Goal: Task Accomplishment & Management: Manage account settings

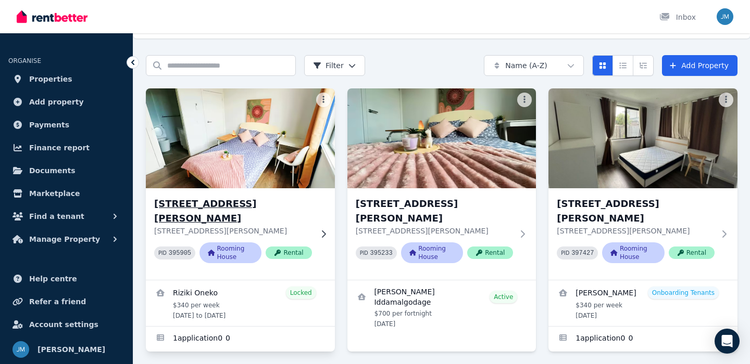
scroll to position [21, 0]
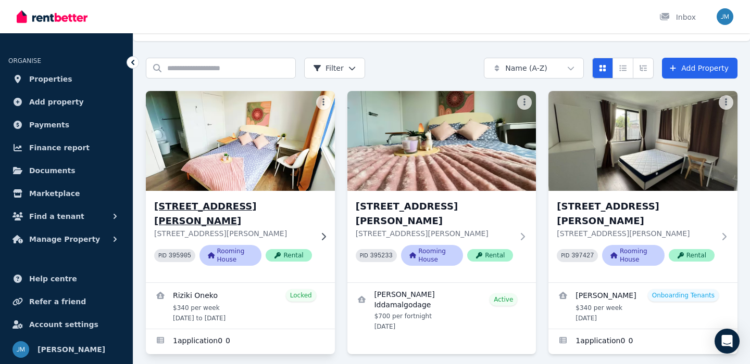
click at [281, 184] on img at bounding box center [240, 140] width 198 height 105
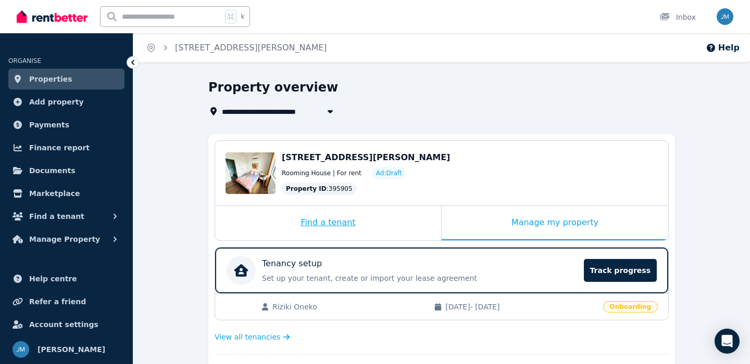
click at [399, 236] on div "Find a tenant" at bounding box center [328, 223] width 226 height 34
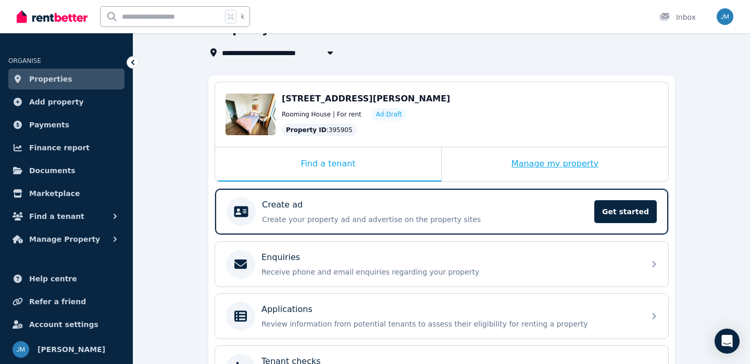
click at [514, 164] on div "Manage my property" at bounding box center [554, 164] width 226 height 34
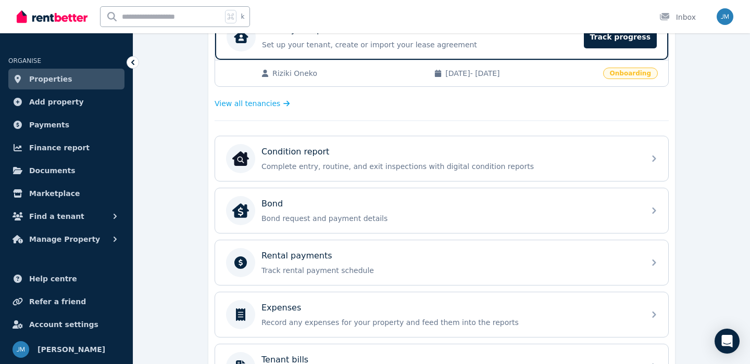
scroll to position [236, 0]
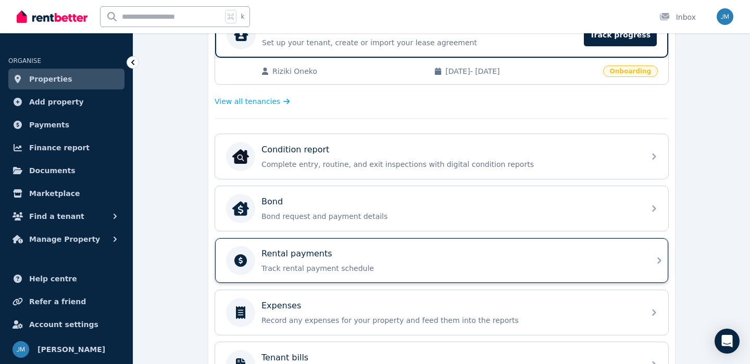
click at [349, 268] on p "Track rental payment schedule" at bounding box center [449, 268] width 377 height 10
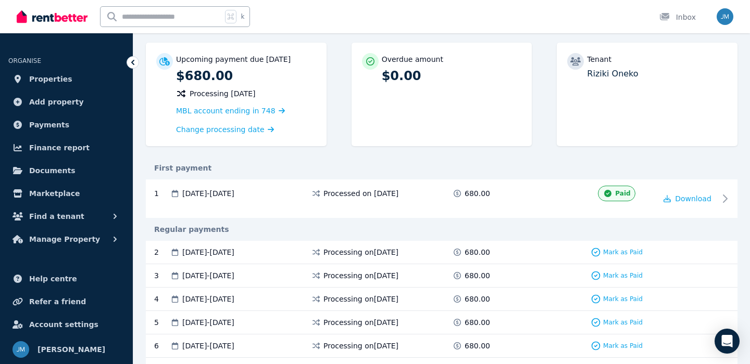
scroll to position [104, 0]
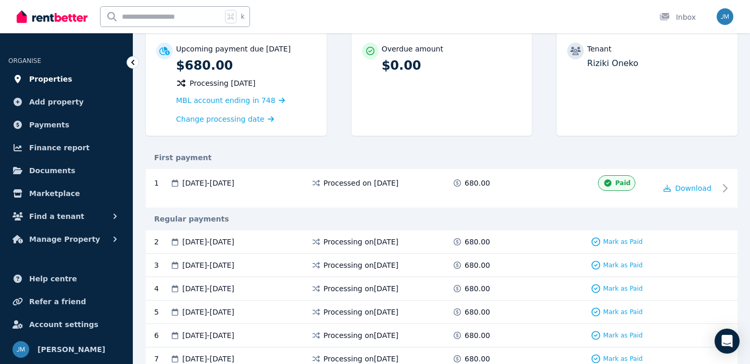
click at [64, 80] on span "Properties" at bounding box center [50, 79] width 43 height 12
